Goal: Check status: Check status

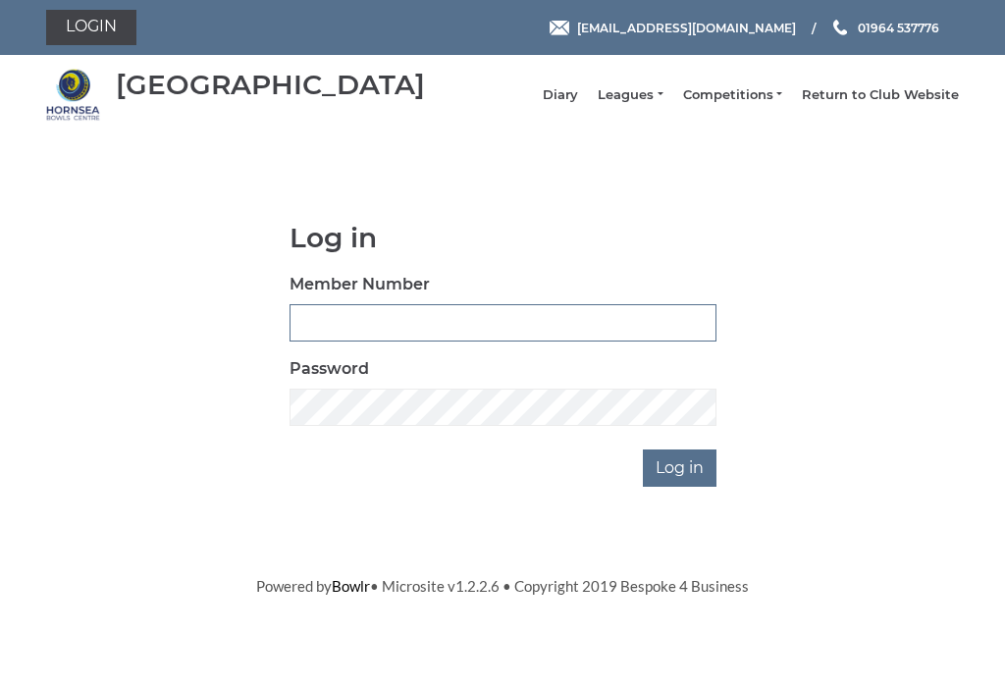
click at [413, 328] on input "Member Number" at bounding box center [502, 322] width 427 height 37
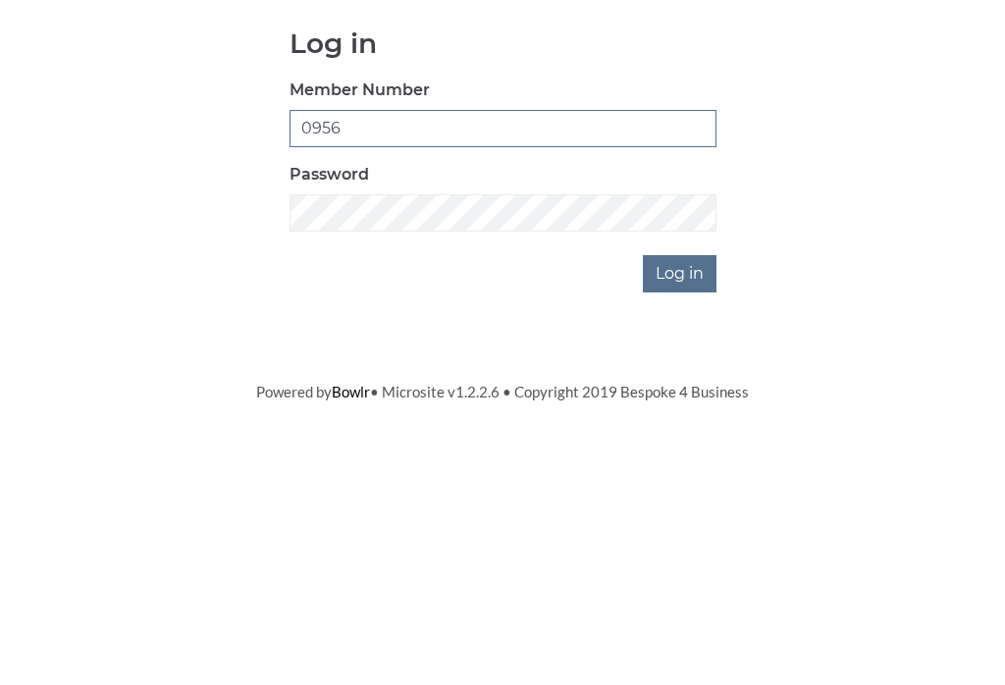
type input "0956"
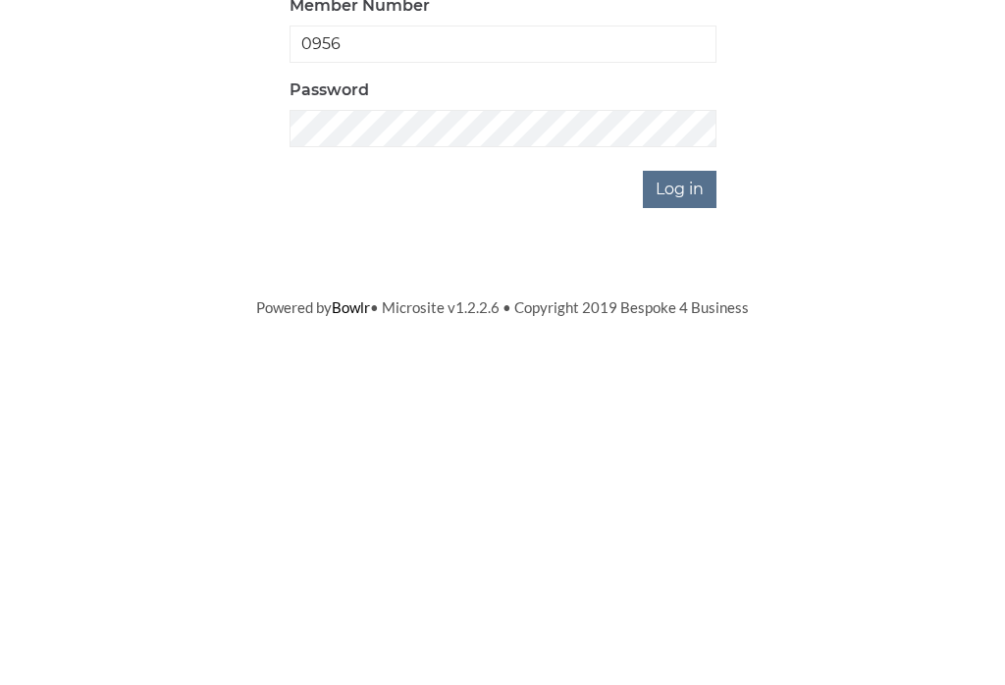
click at [684, 449] on input "Log in" at bounding box center [680, 467] width 74 height 37
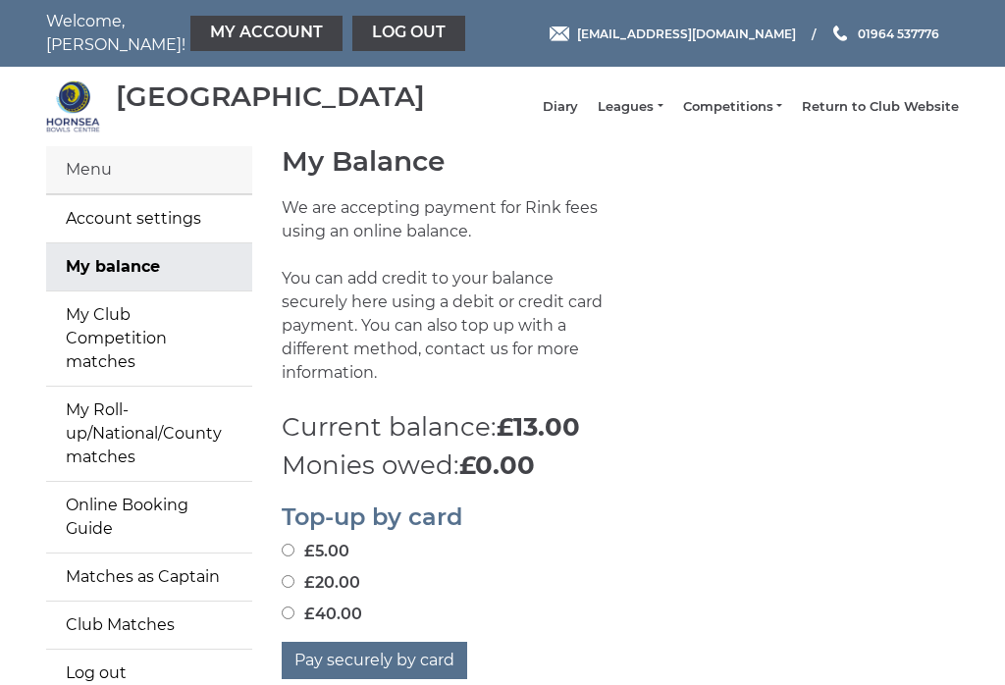
click at [644, 115] on link "Leagues" at bounding box center [629, 107] width 65 height 18
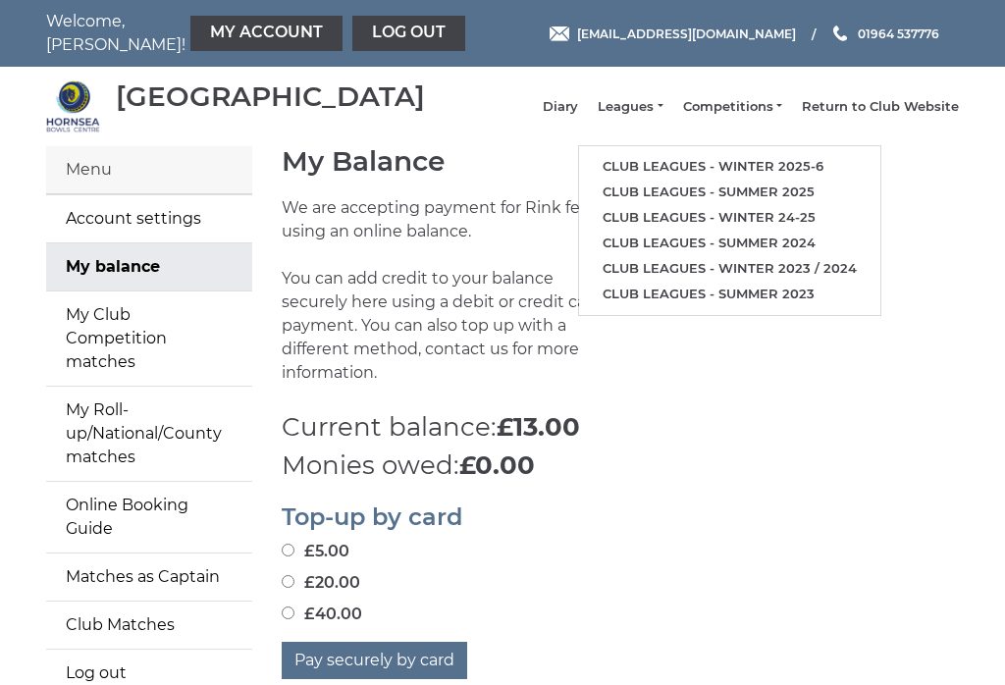
scroll to position [7, 0]
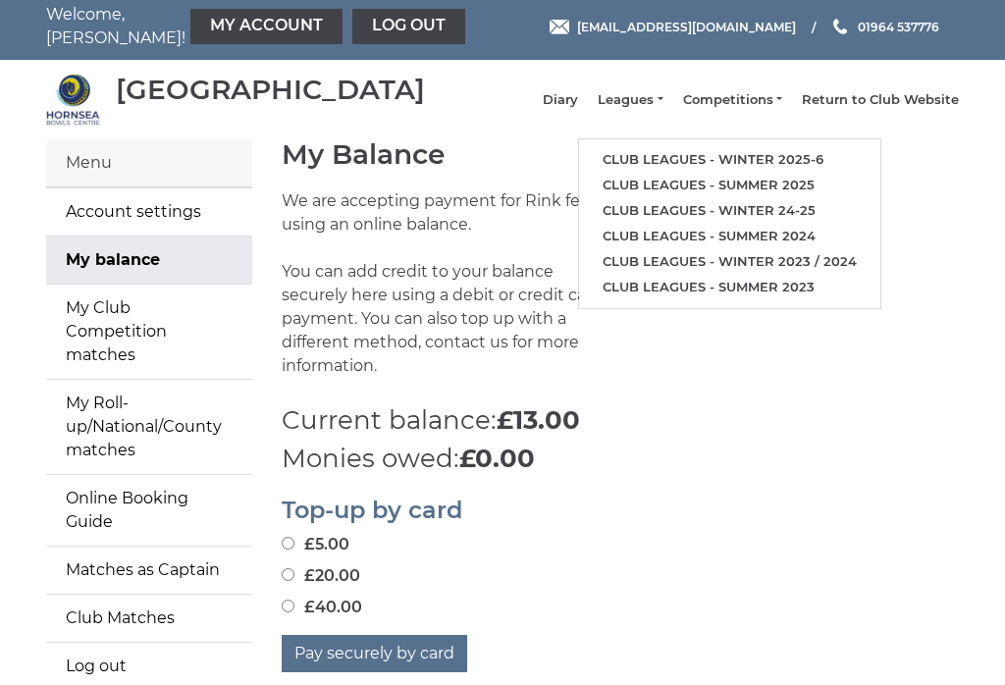
click at [774, 167] on link "Club leagues - Winter 2025-6" at bounding box center [729, 160] width 301 height 26
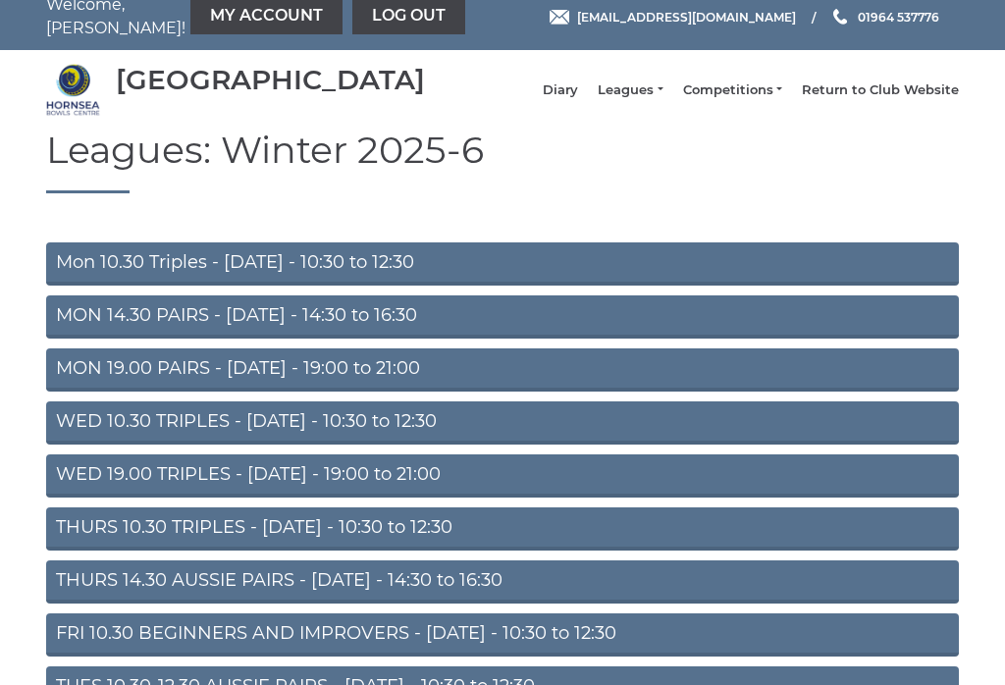
scroll to position [13, 0]
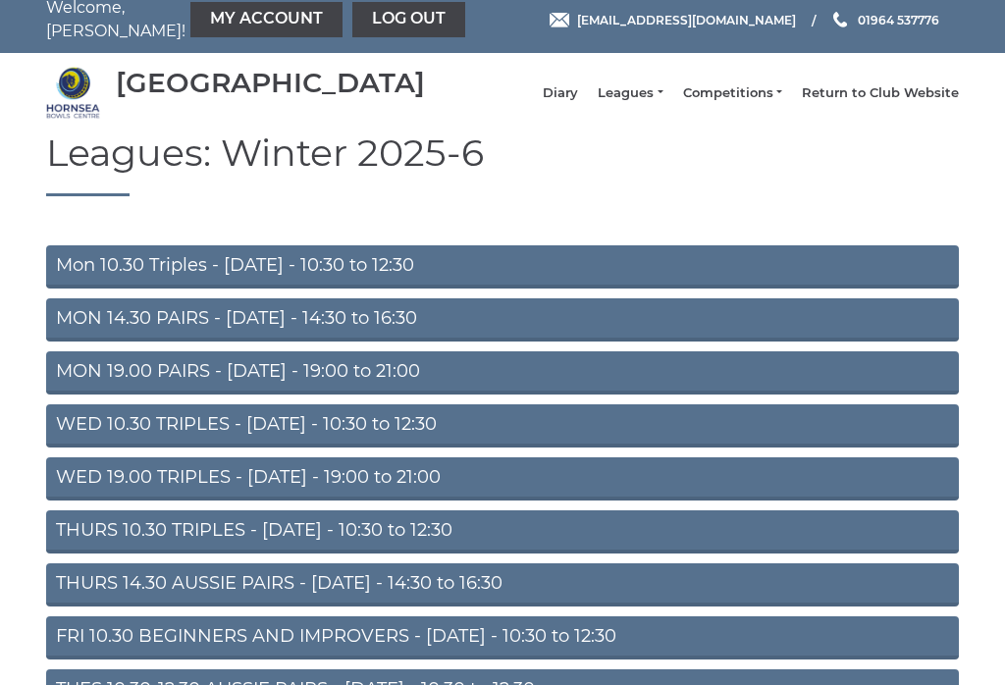
click at [280, 339] on link "MON 14.30 PAIRS - [DATE] - 14:30 to 16:30" at bounding box center [502, 320] width 912 height 43
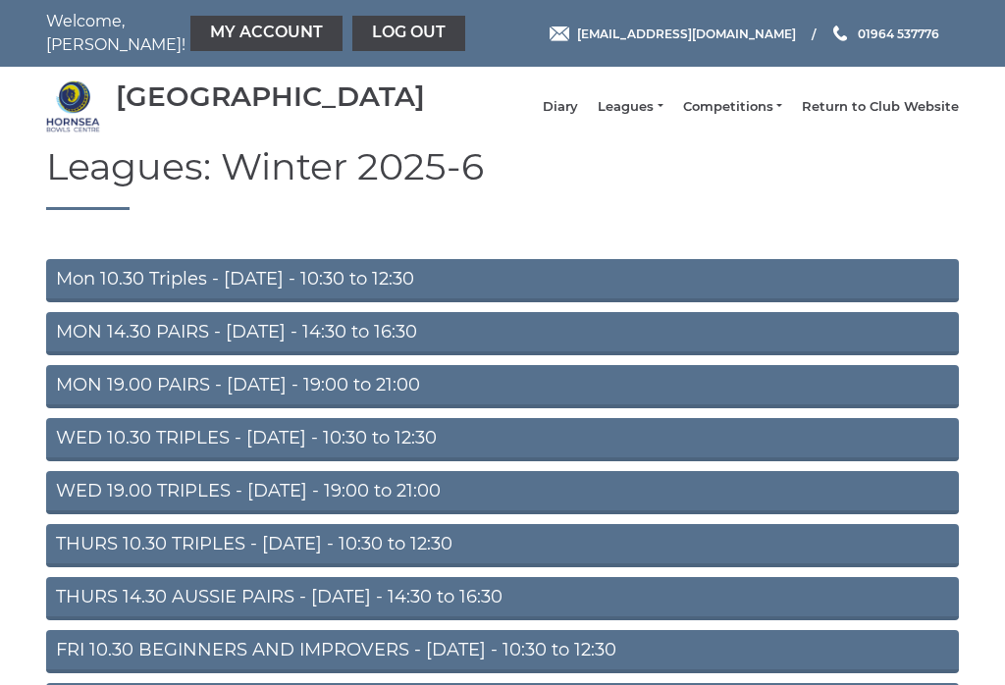
scroll to position [44, 0]
